Goal: Browse casually

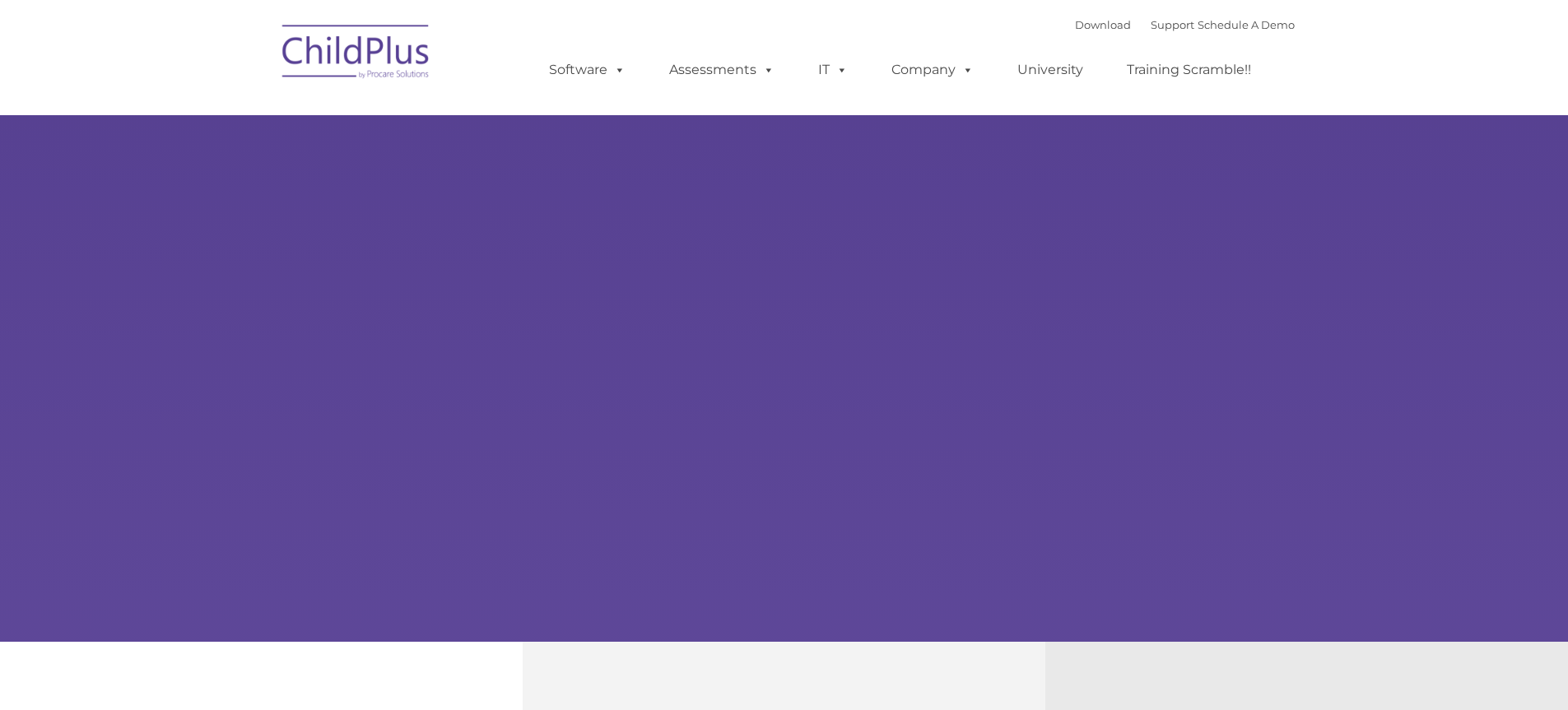
type input ""
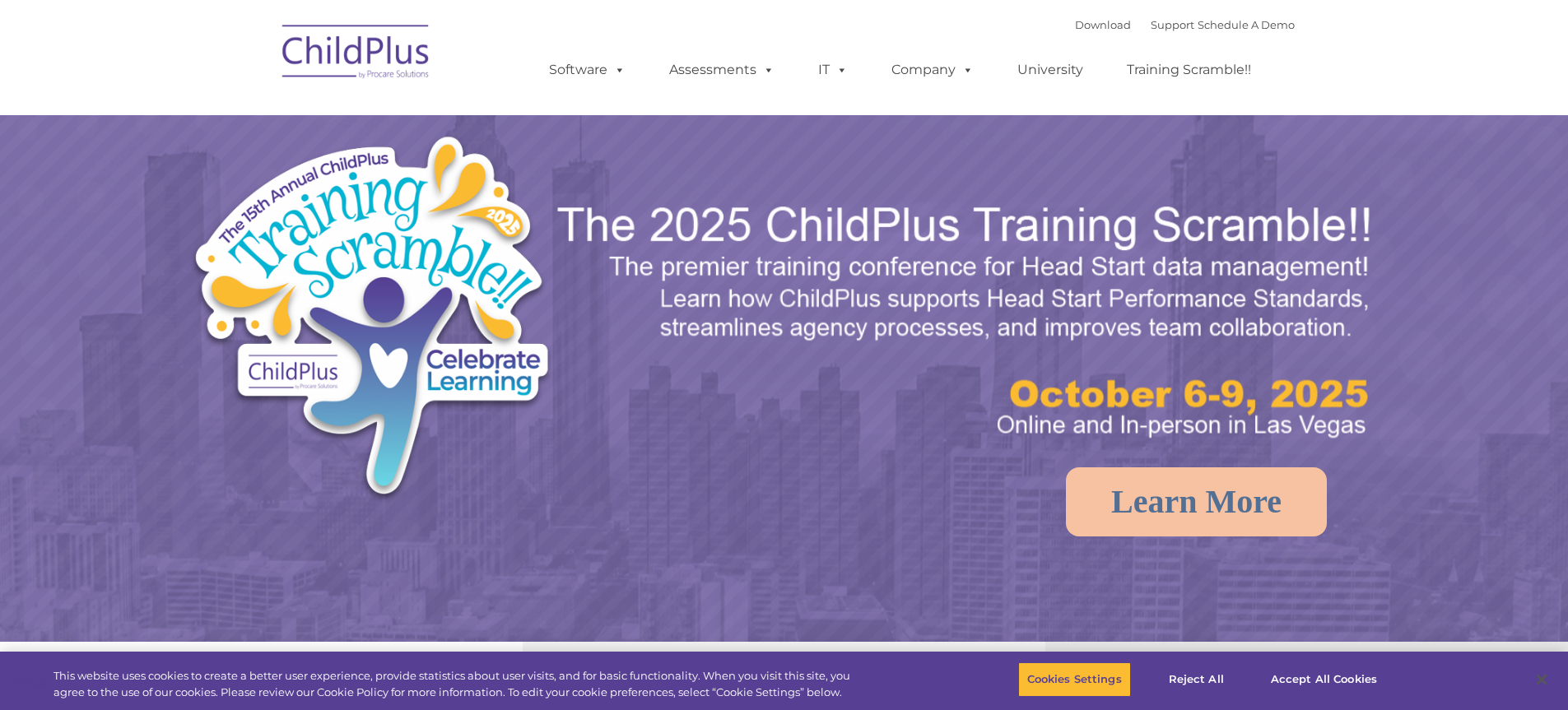
select select "MEDIUM"
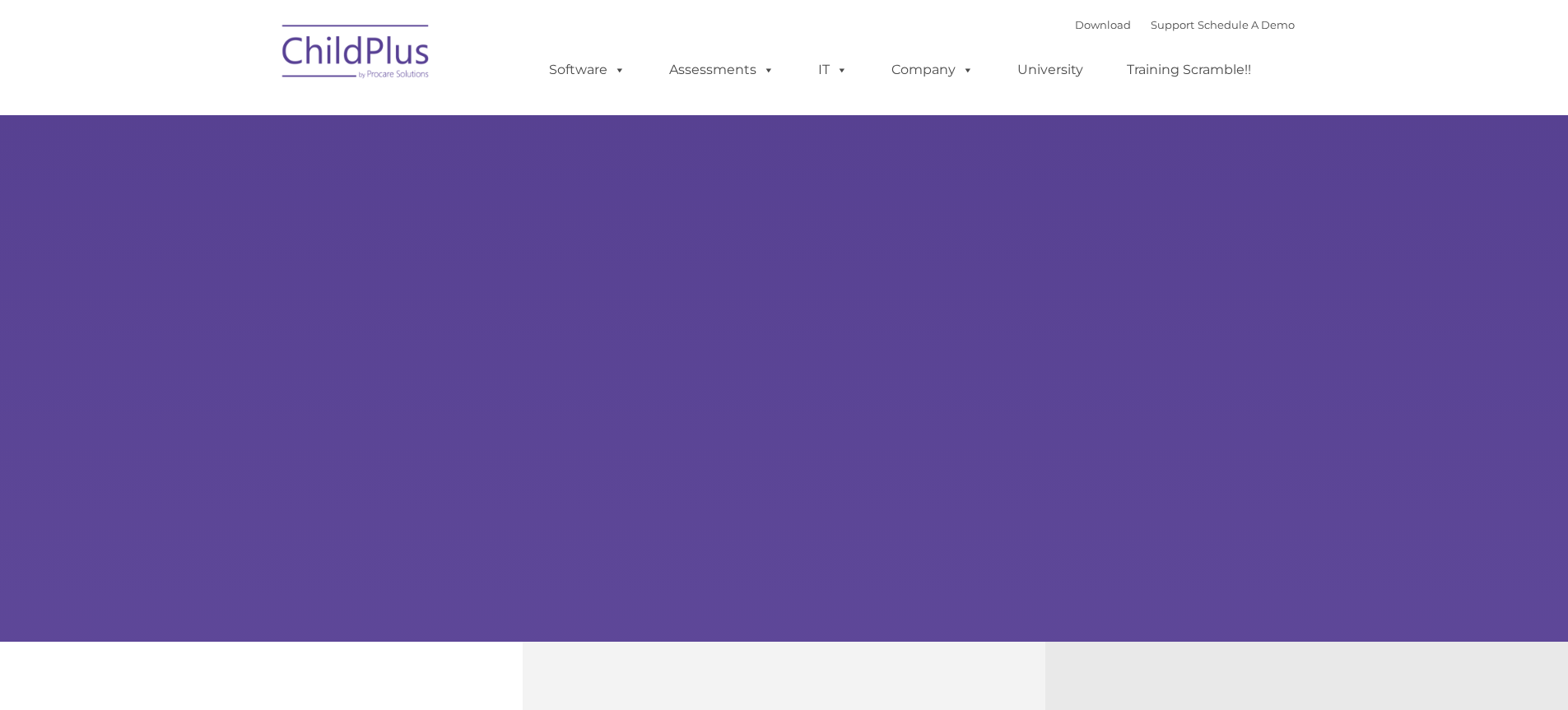
select select "MEDIUM"
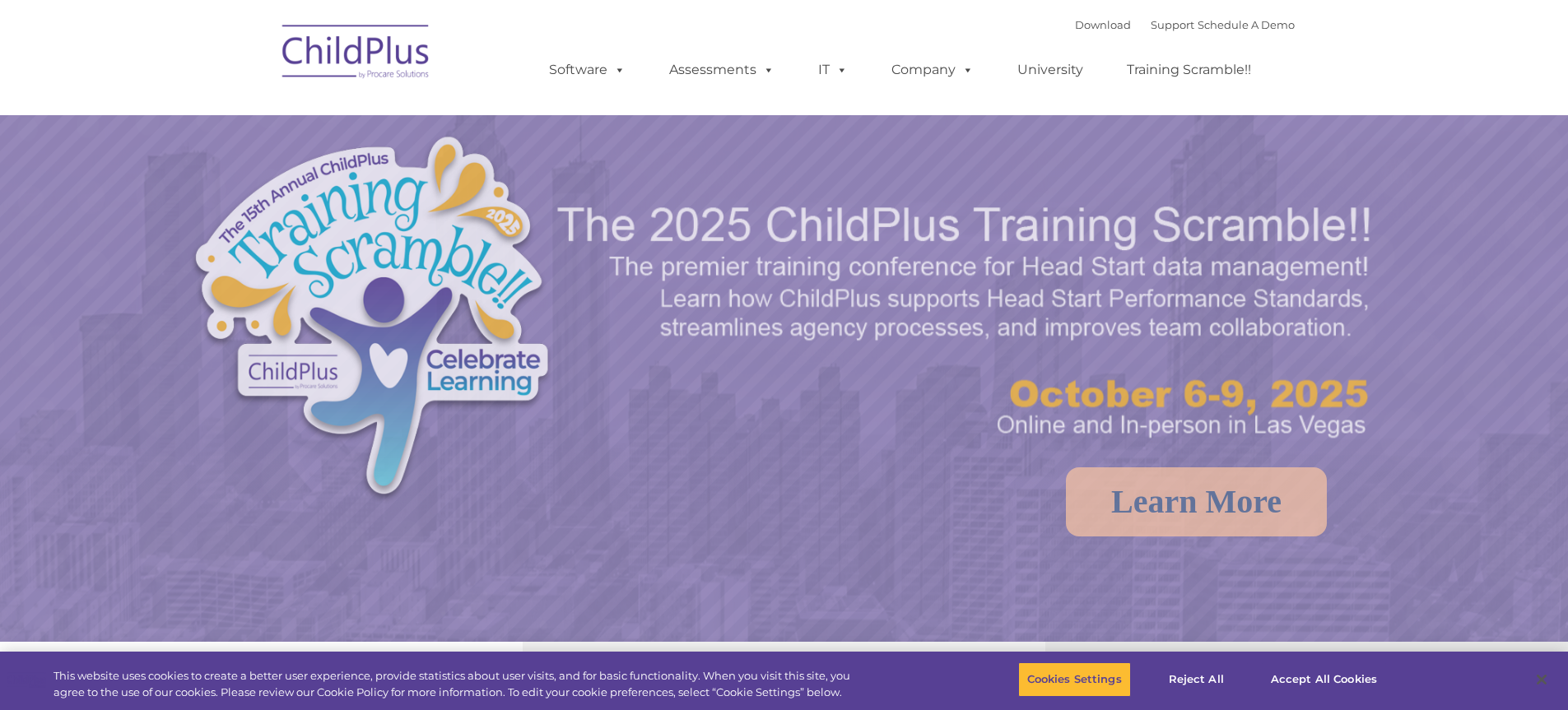
select select "MEDIUM"
